Goal: Use online tool/utility

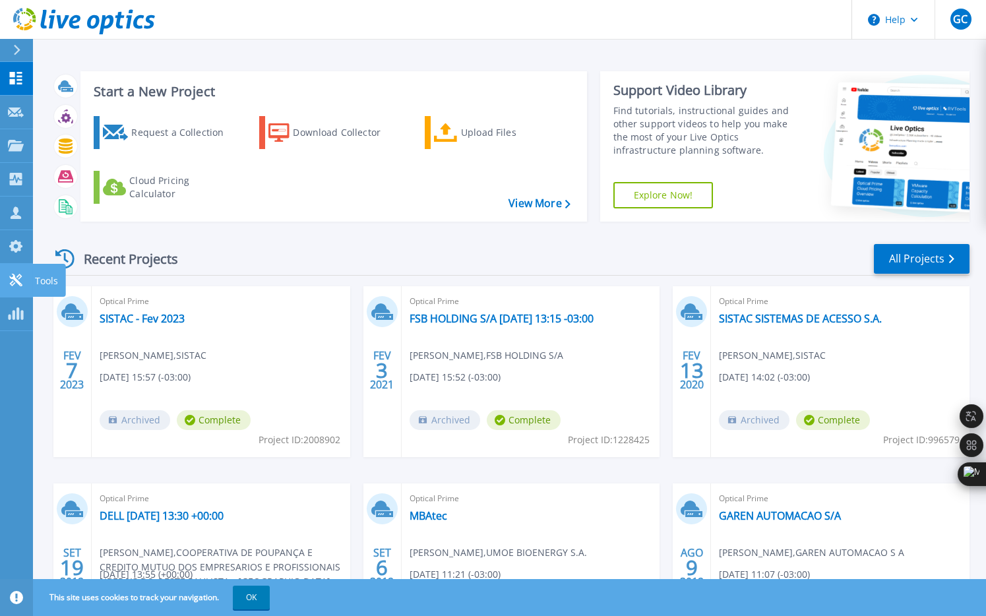
click at [15, 282] on icon at bounding box center [16, 280] width 16 height 13
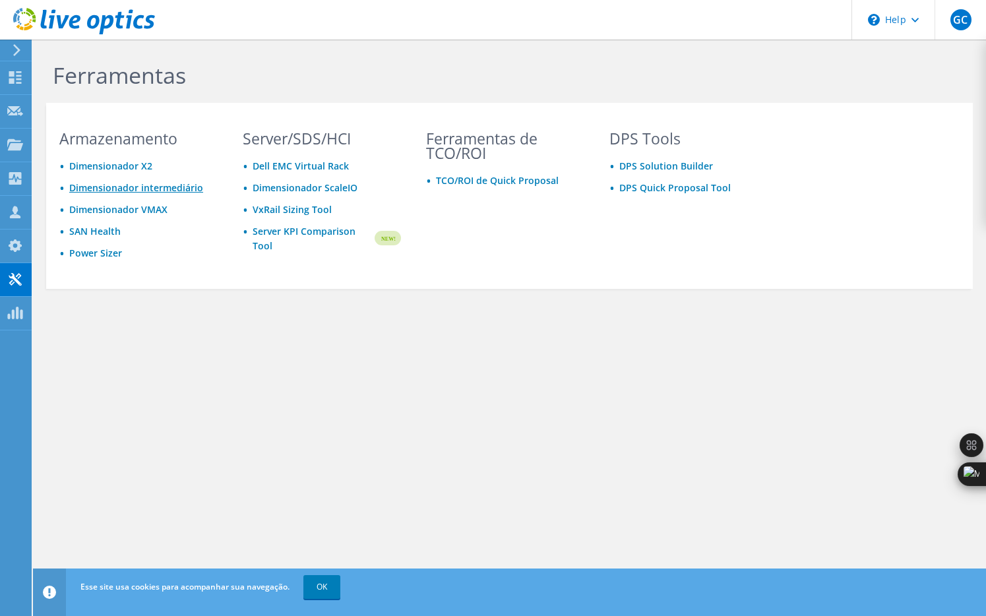
click at [100, 191] on link "Dimensionador intermediário" at bounding box center [136, 187] width 134 height 13
click at [89, 252] on link "Power Sizer" at bounding box center [95, 253] width 53 height 13
click at [110, 189] on link "Dimensionador intermediário" at bounding box center [136, 187] width 134 height 13
click at [965, 20] on span "GC" at bounding box center [961, 19] width 21 height 21
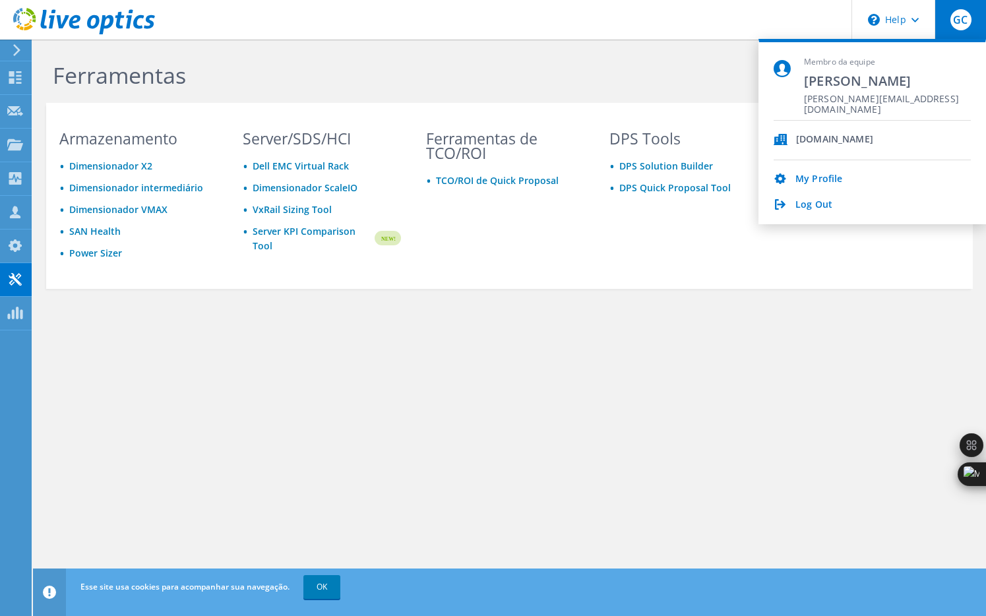
click at [676, 387] on div "Ferramentas Armazenamento Dimensionador X2 Dimensionador intermediário Dimensio…" at bounding box center [509, 328] width 953 height 577
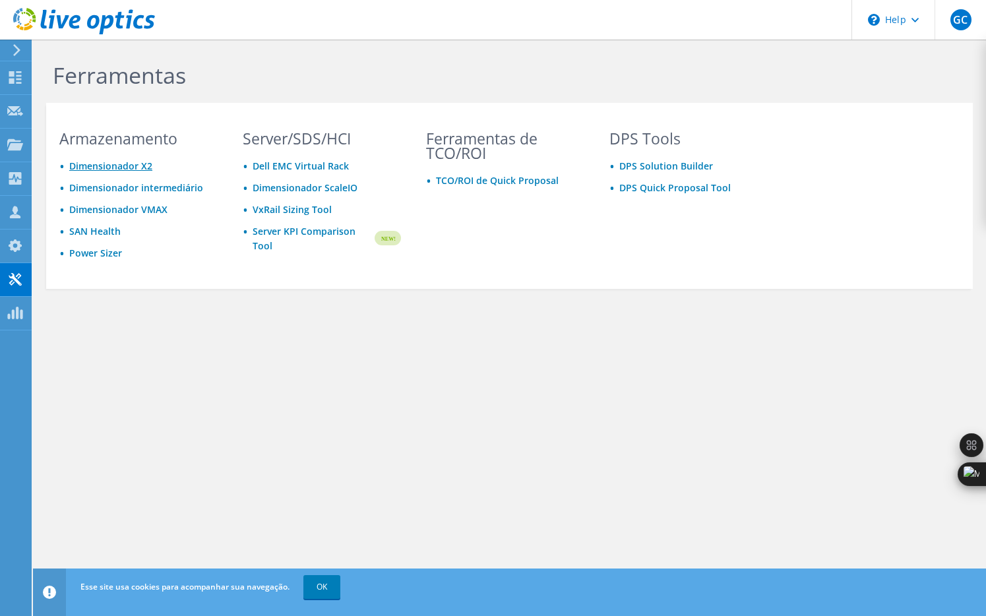
click at [110, 164] on link "Dimensionador X2" at bounding box center [110, 166] width 83 height 13
click at [97, 189] on link "Dimensionador intermediário" at bounding box center [136, 187] width 134 height 13
